Goal: Information Seeking & Learning: Find contact information

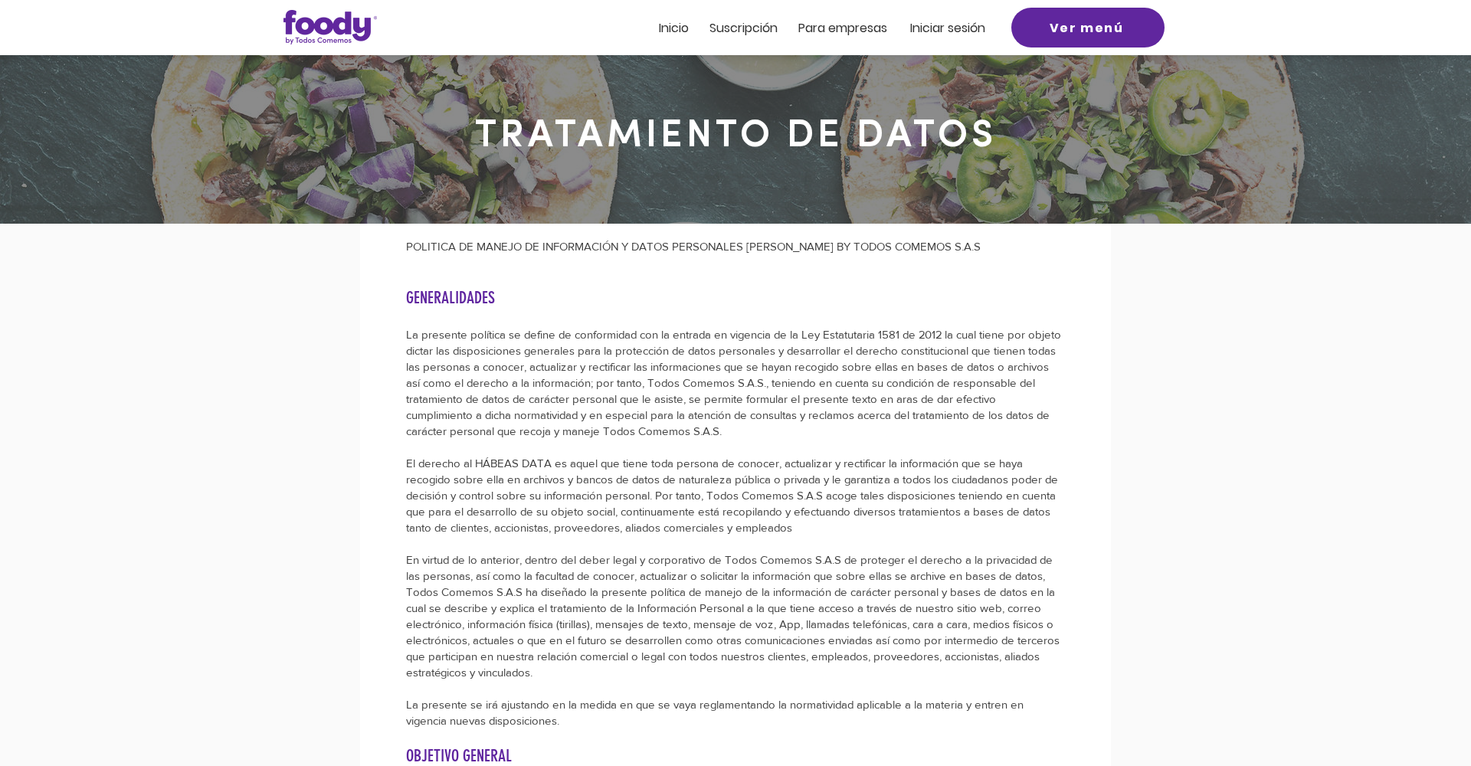
click at [351, 25] on img at bounding box center [329, 27] width 93 height 34
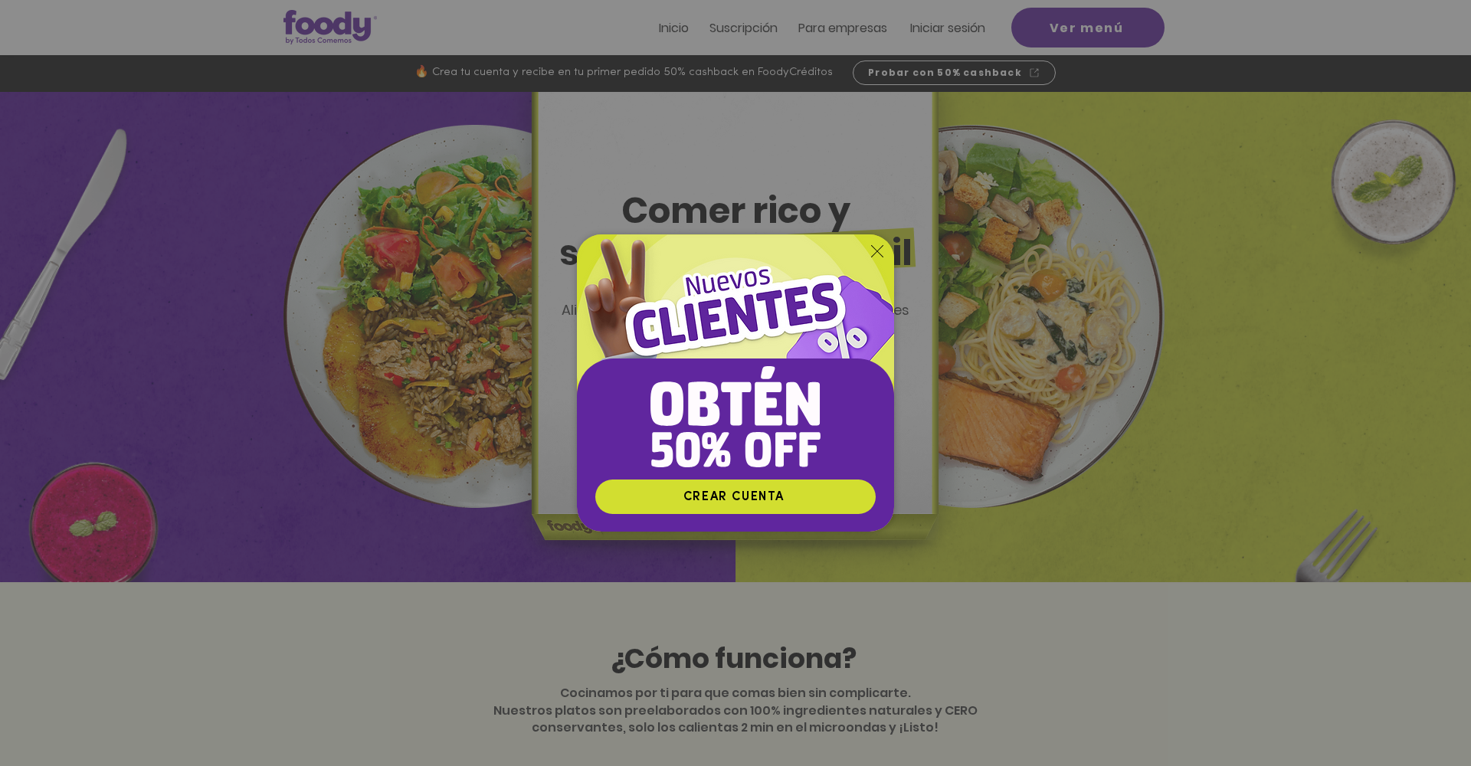
click at [879, 251] on icon "Volver al sitio" at bounding box center [877, 251] width 12 height 12
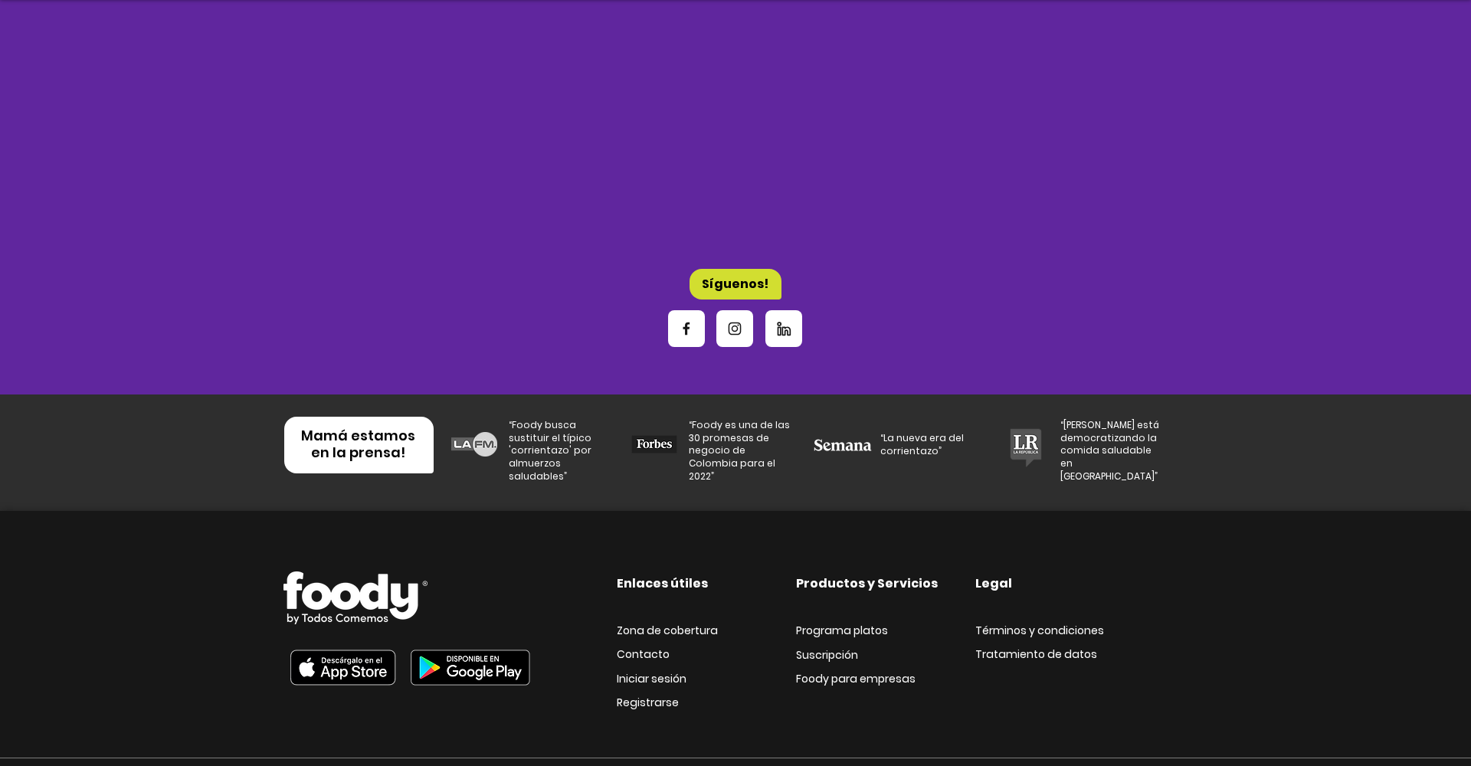
scroll to position [4959, 0]
click at [647, 647] on span "Contacto" at bounding box center [643, 654] width 53 height 15
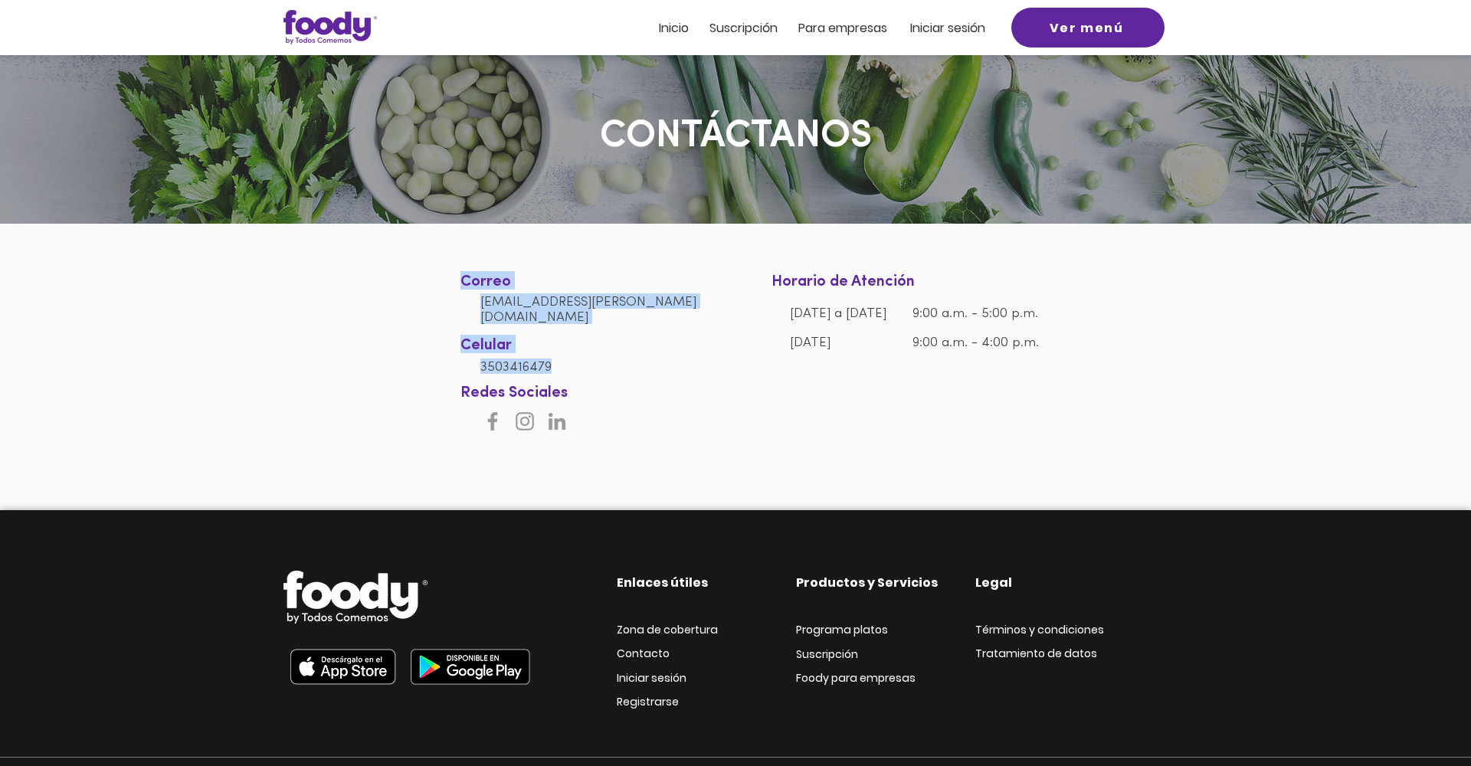
drag, startPoint x: 546, startPoint y: 347, endPoint x: 480, endPoint y: 352, distance: 66.8
click at [480, 352] on section "Correo [EMAIL_ADDRESS][PERSON_NAME][DOMAIN_NAME] Celular [PHONE_NUMBER] Horario…" at bounding box center [735, 329] width 1471 height 210
copy section "Correo [EMAIL_ADDRESS][PERSON_NAME][DOMAIN_NAME] Celular [PHONE_NUMBER]"
drag, startPoint x: 601, startPoint y: 349, endPoint x: 565, endPoint y: 352, distance: 36.1
click at [601, 359] on h6 "3503416479" at bounding box center [596, 366] width 233 height 15
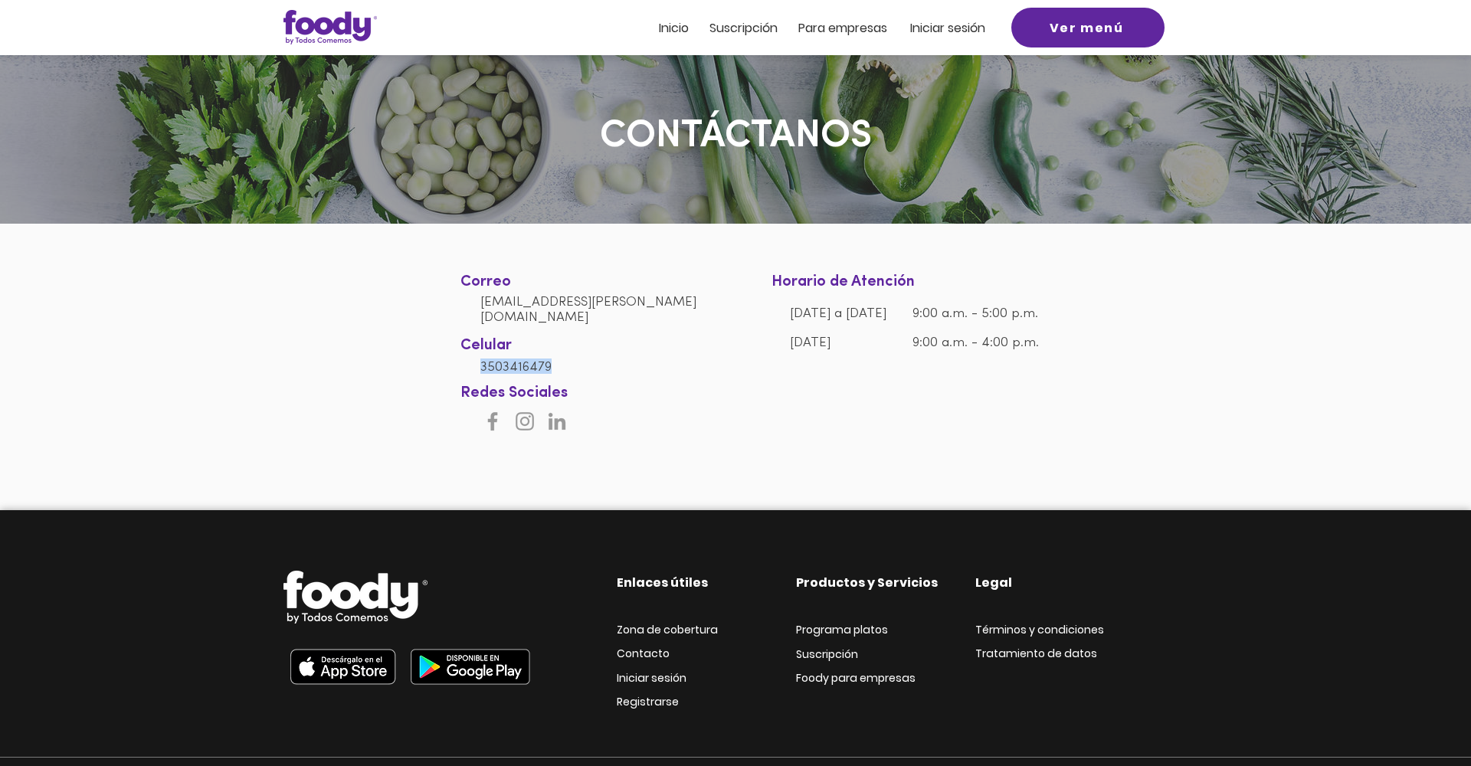
drag, startPoint x: 539, startPoint y: 353, endPoint x: 484, endPoint y: 352, distance: 55.2
click at [483, 359] on h6 "3503416479" at bounding box center [596, 366] width 233 height 15
copy span "3503416479"
